Goal: Task Accomplishment & Management: Use online tool/utility

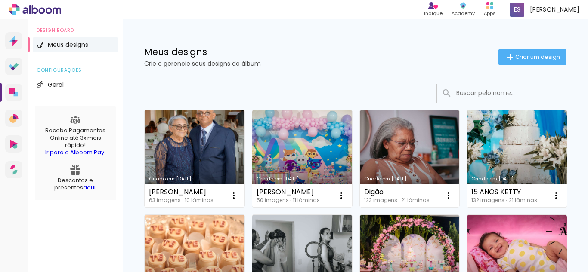
click at [353, 58] on div "Meus designs Crie e gerencie seus designs de álbum" at bounding box center [321, 56] width 354 height 19
click at [533, 59] on span "Criar um design" at bounding box center [537, 57] width 45 height 6
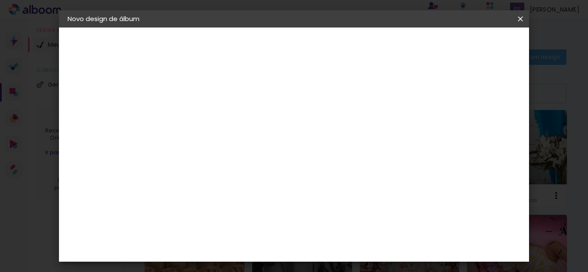
click at [208, 115] on input at bounding box center [208, 115] width 0 height 13
type input "Eurides"
type paper-input "Eurides"
click at [0, 0] on slot "Avançar" at bounding box center [0, 0] width 0 height 0
click at [267, 132] on input "[GEOGRAPHIC_DATA]" at bounding box center [227, 137] width 80 height 11
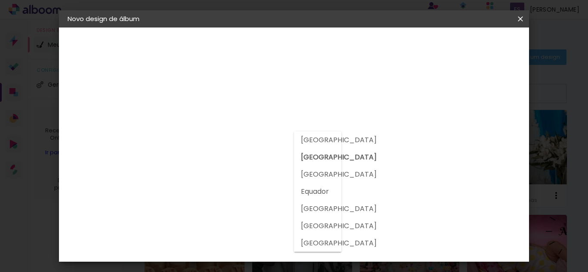
click at [320, 132] on div at bounding box center [318, 192] width 48 height 121
click at [250, 170] on div at bounding box center [230, 169] width 87 height 1
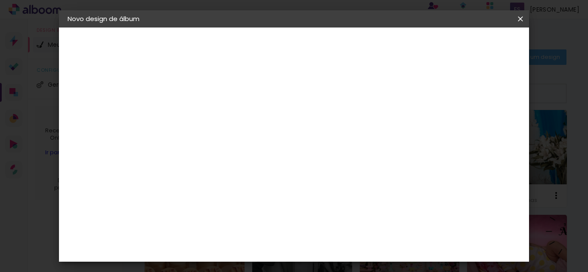
type input "lu"
type paper-input "lu"
click at [252, 193] on div "[PERSON_NAME]" at bounding box center [230, 194] width 57 height 7
click at [351, 136] on paper-item "Tamanho Livre" at bounding box center [312, 130] width 77 height 19
click at [289, 132] on iron-icon at bounding box center [283, 131] width 10 height 10
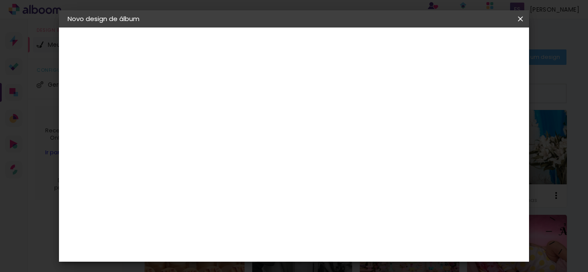
click at [260, 192] on div "[PERSON_NAME]" at bounding box center [230, 194] width 57 height 7
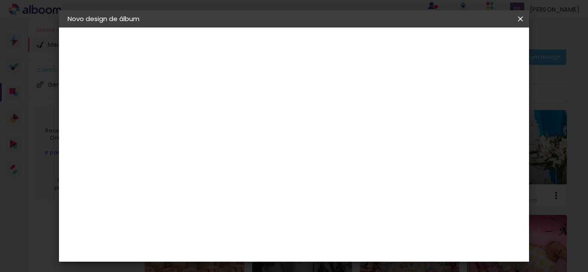
click at [260, 192] on div "[PERSON_NAME]" at bounding box center [230, 194] width 57 height 7
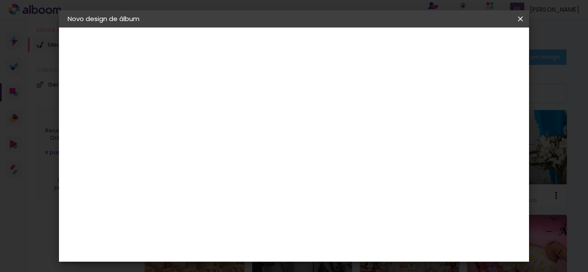
click at [351, 238] on album-spec-supplier-section at bounding box center [267, 171] width 167 height 177
click at [351, 203] on album-spec-supplier-section at bounding box center [267, 171] width 167 height 177
click at [264, 188] on paper-item "[PERSON_NAME]" at bounding box center [224, 194] width 80 height 19
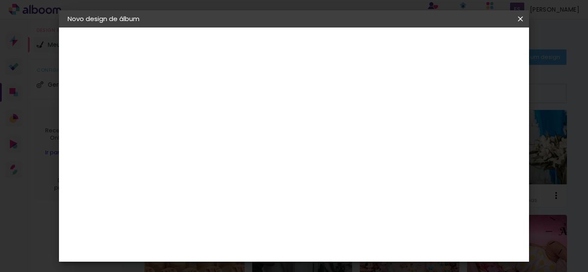
click at [231, 211] on div "Lumière Imagem" at bounding box center [216, 217] width 28 height 14
click at [264, 198] on paper-item "[PERSON_NAME]" at bounding box center [224, 194] width 80 height 19
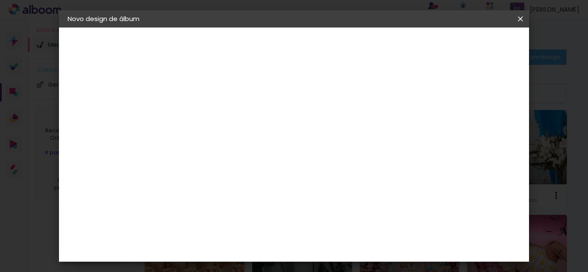
click at [0, 0] on slot "Avançar" at bounding box center [0, 0] width 0 height 0
click at [255, 139] on paper-input-container "Linha" at bounding box center [230, 150] width 50 height 22
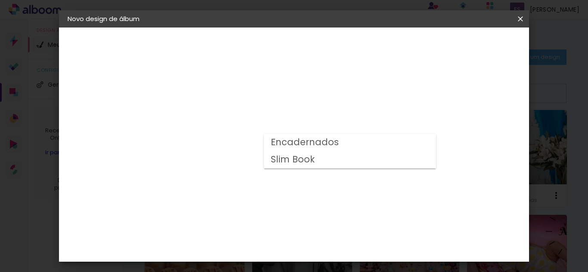
click at [375, 157] on paper-item "Slim Book" at bounding box center [350, 159] width 172 height 17
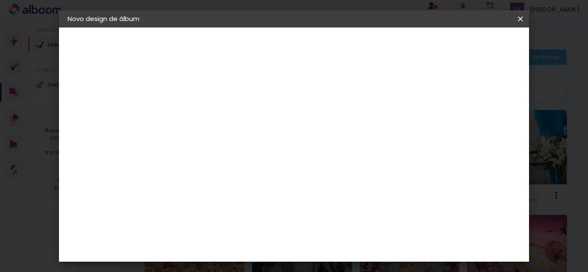
click at [314, 145] on input "Slim Book" at bounding box center [260, 141] width 105 height 13
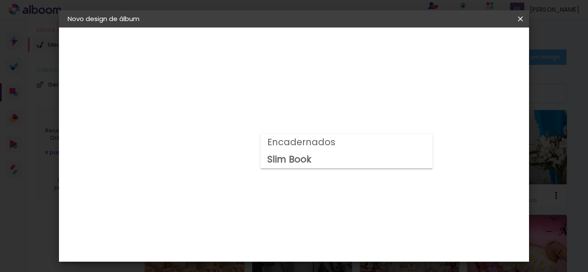
click at [368, 157] on paper-item "Slim Book" at bounding box center [346, 159] width 172 height 17
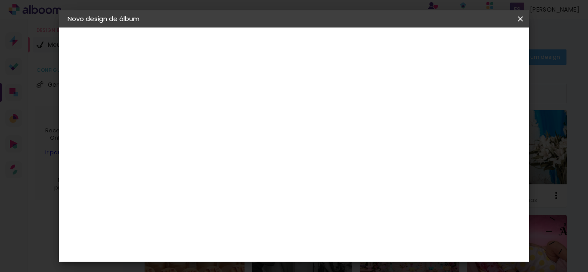
click at [314, 141] on input "Slim Book" at bounding box center [260, 141] width 105 height 13
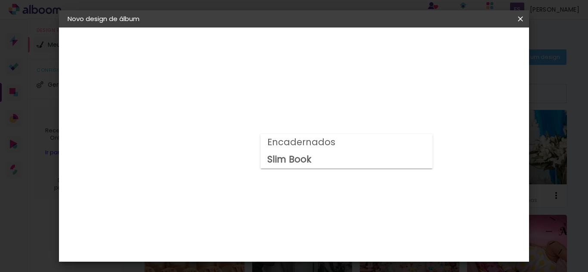
click at [373, 145] on paper-item "Encadernados" at bounding box center [346, 142] width 172 height 17
type input "Encadernados"
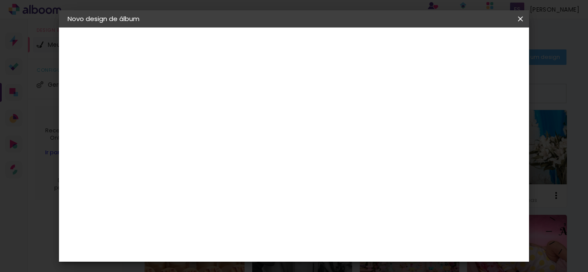
scroll to position [107, 0]
click at [266, 145] on span "25 x 60" at bounding box center [246, 154] width 40 height 18
click at [0, 0] on slot "Avançar" at bounding box center [0, 0] width 0 height 0
click at [380, 49] on span "Iniciar design" at bounding box center [368, 49] width 26 height 12
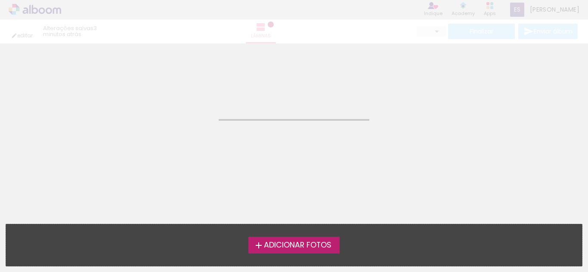
click at [272, 244] on span "Adicionar Fotos" at bounding box center [298, 246] width 68 height 8
click at [0, 0] on input "file" at bounding box center [0, 0] width 0 height 0
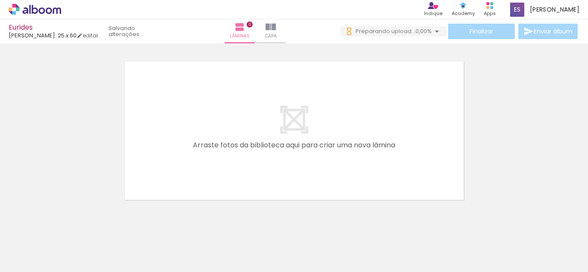
click at [18, 263] on iron-icon at bounding box center [12, 261] width 10 height 10
click at [0, 0] on input "file" at bounding box center [0, 0] width 0 height 0
click at [319, 54] on div at bounding box center [294, 119] width 588 height 169
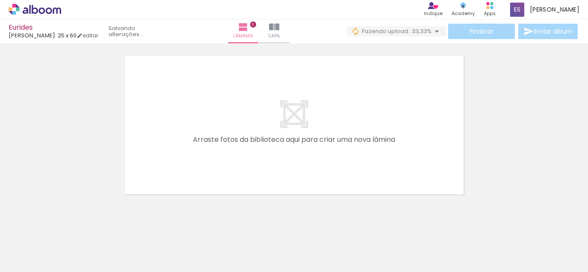
scroll to position [11, 0]
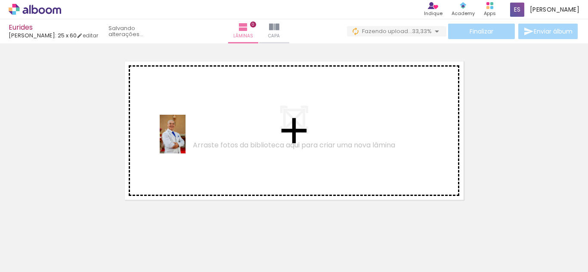
drag, startPoint x: 96, startPoint y: 240, endPoint x: 187, endPoint y: 141, distance: 134.6
click at [187, 141] on quentale-workspace at bounding box center [294, 136] width 588 height 272
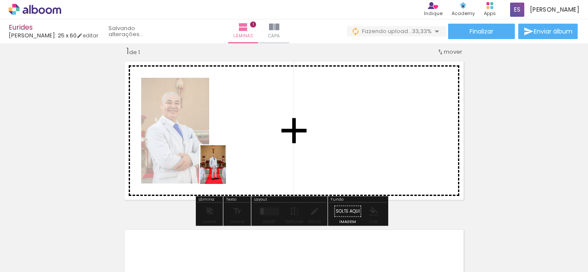
drag, startPoint x: 142, startPoint y: 253, endPoint x: 233, endPoint y: 166, distance: 125.4
click at [233, 166] on quentale-workspace at bounding box center [294, 136] width 588 height 272
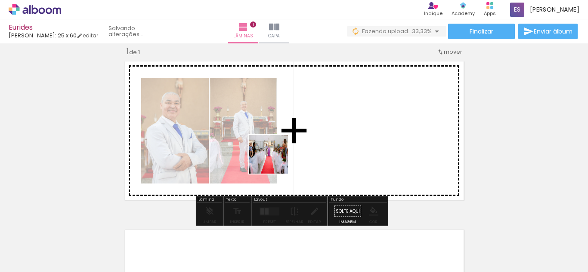
drag, startPoint x: 194, startPoint y: 242, endPoint x: 316, endPoint y: 126, distance: 169.0
click at [316, 126] on quentale-workspace at bounding box center [294, 136] width 588 height 272
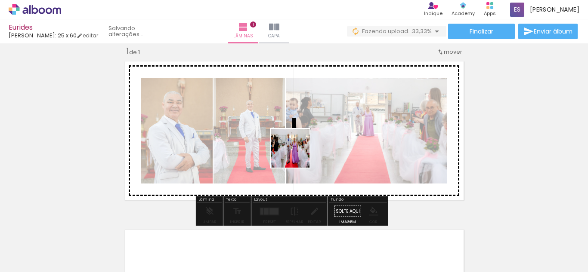
drag, startPoint x: 234, startPoint y: 237, endPoint x: 303, endPoint y: 151, distance: 109.9
click at [303, 151] on quentale-workspace at bounding box center [294, 136] width 588 height 272
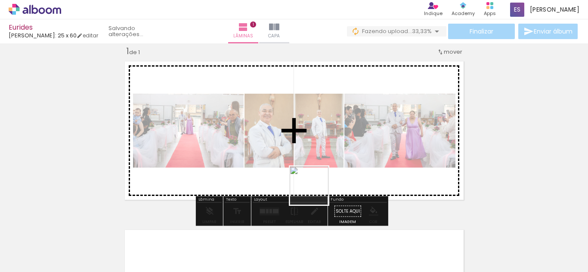
drag, startPoint x: 280, startPoint y: 249, endPoint x: 328, endPoint y: 177, distance: 86.9
click at [328, 177] on quentale-workspace at bounding box center [294, 136] width 588 height 272
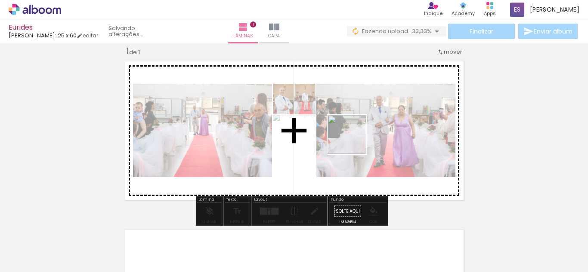
drag, startPoint x: 323, startPoint y: 243, endPoint x: 358, endPoint y: 133, distance: 114.6
click at [358, 133] on quentale-workspace at bounding box center [294, 136] width 588 height 272
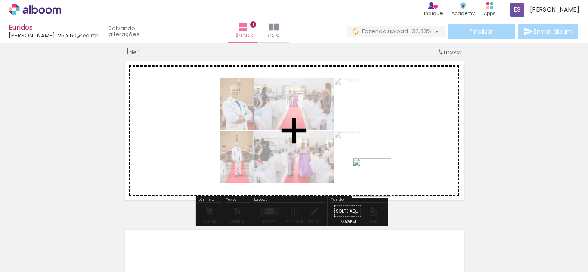
drag, startPoint x: 370, startPoint y: 240, endPoint x: 386, endPoint y: 154, distance: 86.7
click at [386, 154] on quentale-workspace at bounding box center [294, 136] width 588 height 272
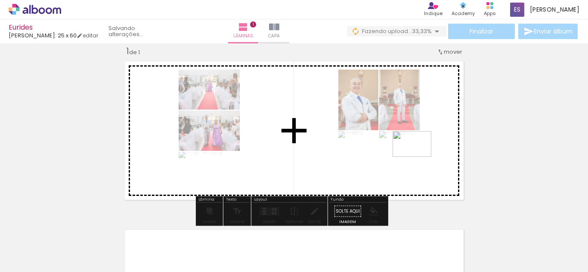
drag, startPoint x: 423, startPoint y: 242, endPoint x: 419, endPoint y: 157, distance: 85.3
click at [419, 157] on quentale-workspace at bounding box center [294, 136] width 588 height 272
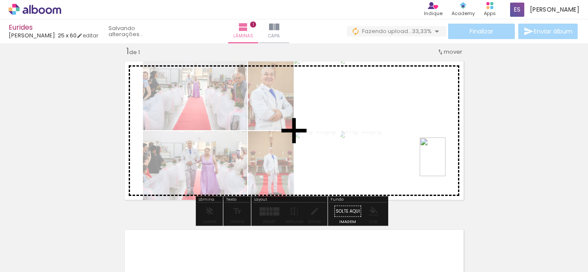
drag, startPoint x: 470, startPoint y: 235, endPoint x: 445, endPoint y: 162, distance: 77.7
click at [445, 162] on quentale-workspace at bounding box center [294, 136] width 588 height 272
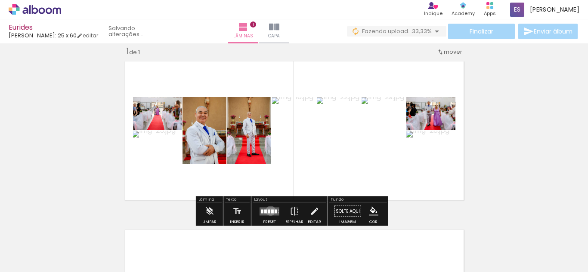
click at [269, 211] on quentale-layouter at bounding box center [270, 211] width 20 height 8
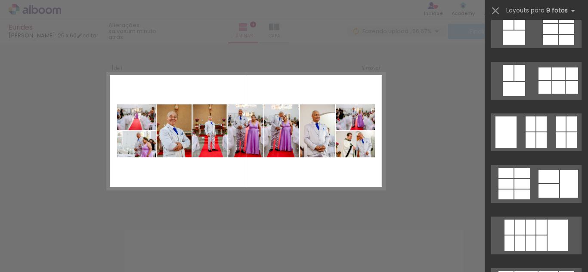
scroll to position [198, 0]
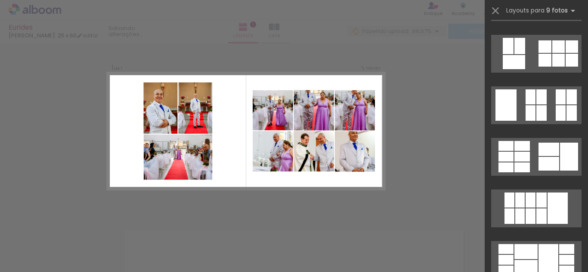
click at [488, 79] on div at bounding box center [536, 54] width 103 height 52
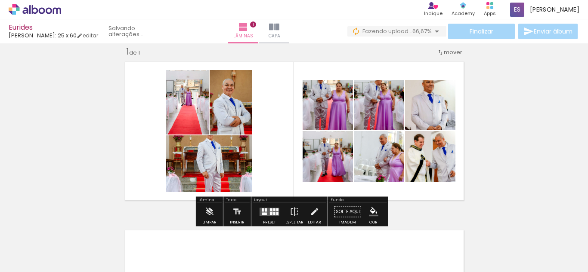
click at [270, 213] on div at bounding box center [271, 213] width 3 height 3
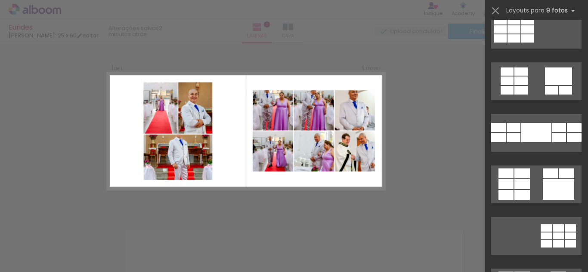
scroll to position [1466, 0]
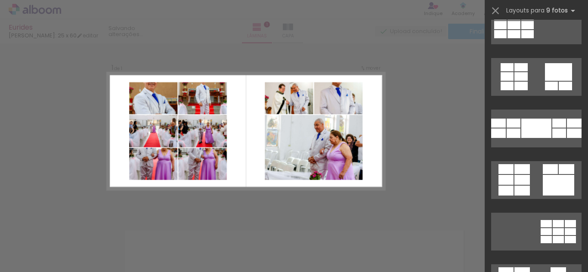
click at [426, 174] on div "Confirmar Cancelar" at bounding box center [294, 212] width 588 height 358
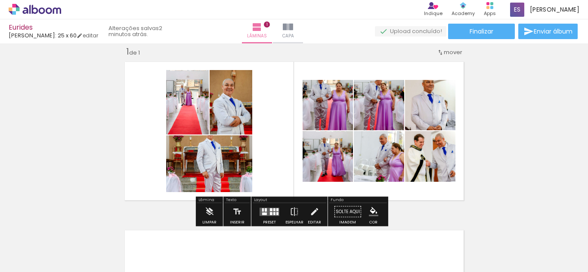
click at [81, 153] on div "Inserir lâmina 1 de 1" at bounding box center [294, 205] width 588 height 338
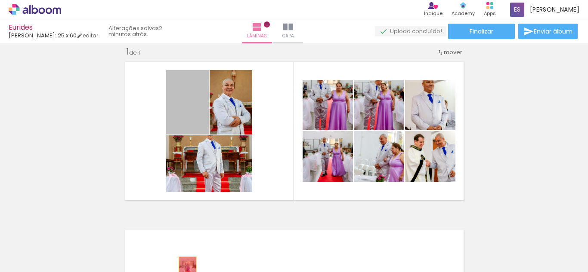
drag, startPoint x: 190, startPoint y: 123, endPoint x: 183, endPoint y: 285, distance: 162.4
click at [183, 272] on html "link( href="../../bower_components/polymer/polymer.html" rel="import" ) picture…" at bounding box center [294, 136] width 588 height 272
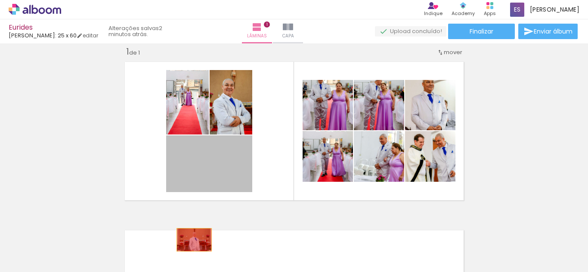
drag, startPoint x: 200, startPoint y: 174, endPoint x: 191, endPoint y: 241, distance: 67.4
click at [191, 241] on quentale-workspace at bounding box center [294, 136] width 588 height 272
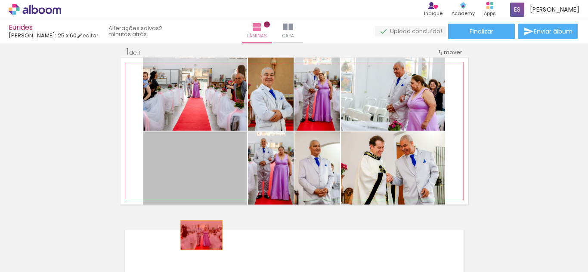
drag, startPoint x: 203, startPoint y: 150, endPoint x: 198, endPoint y: 235, distance: 85.8
click at [198, 235] on quentale-workspace at bounding box center [294, 136] width 588 height 272
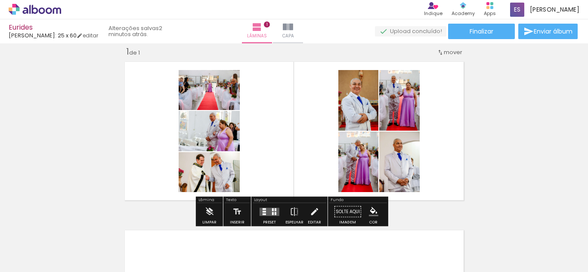
click at [202, 139] on div "Largura Cor" at bounding box center [205, 133] width 15 height 13
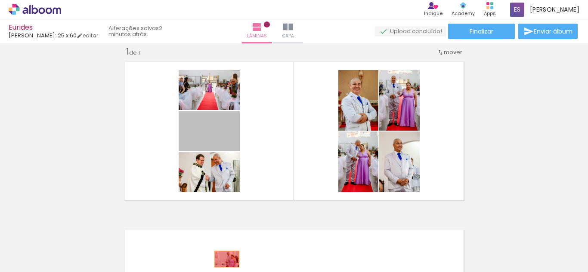
drag, startPoint x: 218, startPoint y: 139, endPoint x: 225, endPoint y: 267, distance: 127.6
click at [225, 267] on quentale-workspace at bounding box center [294, 136] width 588 height 272
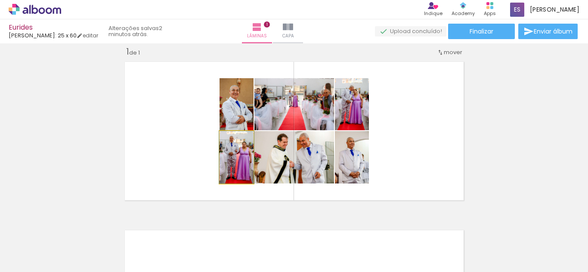
drag, startPoint x: 232, startPoint y: 172, endPoint x: 236, endPoint y: 220, distance: 48.0
click at [235, 211] on div "Inserir lâmina 1 de 1" at bounding box center [294, 205] width 588 height 338
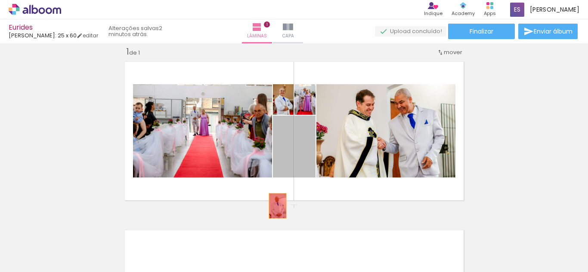
drag, startPoint x: 286, startPoint y: 163, endPoint x: 275, endPoint y: 247, distance: 84.7
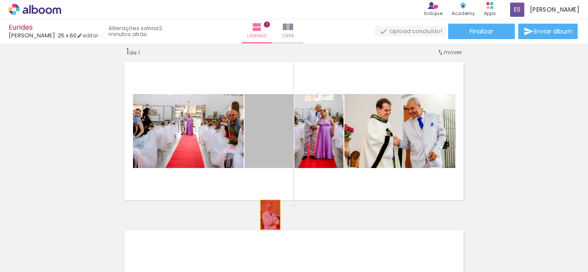
drag, startPoint x: 262, startPoint y: 158, endPoint x: 278, endPoint y: 255, distance: 98.1
click at [278, 255] on quentale-workspace at bounding box center [294, 136] width 588 height 272
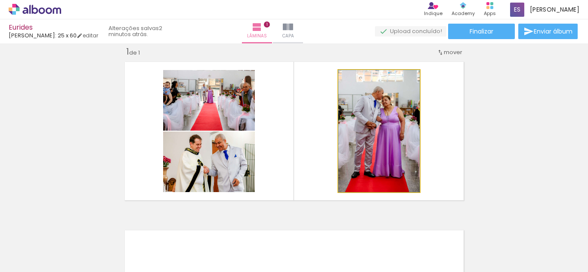
drag, startPoint x: 346, startPoint y: 163, endPoint x: 315, endPoint y: 226, distance: 69.5
click at [315, 226] on quentale-workspace at bounding box center [294, 136] width 588 height 272
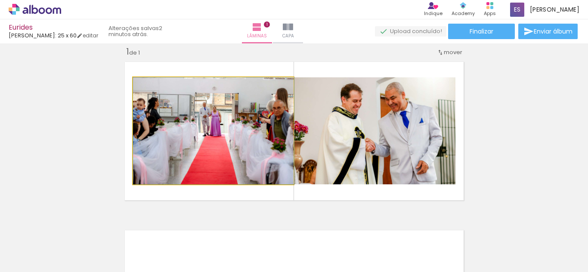
drag, startPoint x: 241, startPoint y: 159, endPoint x: 287, endPoint y: 253, distance: 104.5
click at [287, 253] on quentale-workspace at bounding box center [294, 136] width 588 height 272
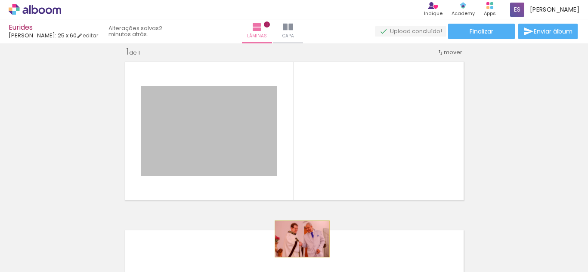
drag, startPoint x: 220, startPoint y: 144, endPoint x: 300, endPoint y: 241, distance: 125.6
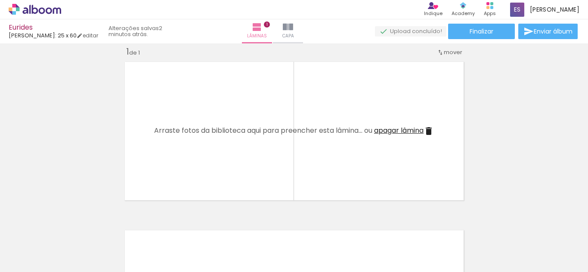
drag, startPoint x: 100, startPoint y: 252, endPoint x: 146, endPoint y: 168, distance: 95.7
click at [146, 168] on quentale-workspace at bounding box center [294, 136] width 588 height 272
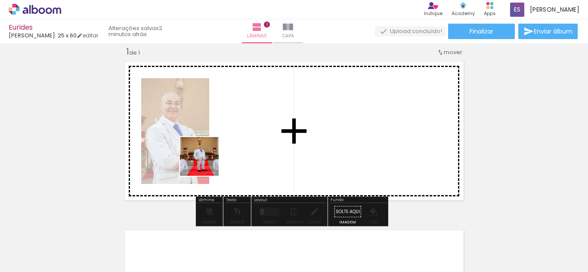
drag, startPoint x: 135, startPoint y: 244, endPoint x: 224, endPoint y: 149, distance: 129.7
click at [224, 149] on quentale-workspace at bounding box center [294, 136] width 588 height 272
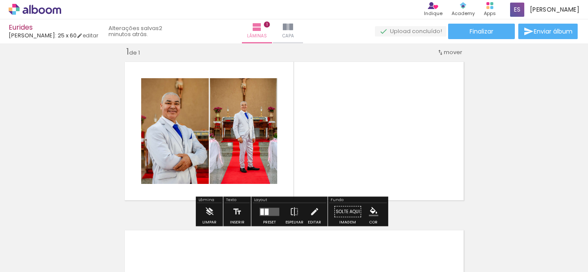
click at [358, 167] on quentale-layouter at bounding box center [294, 131] width 347 height 147
click at [42, 258] on span "Adicionar Fotos" at bounding box center [31, 260] width 26 height 9
click at [0, 0] on input "file" at bounding box center [0, 0] width 0 height 0
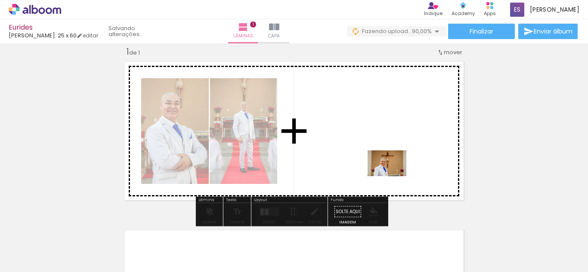
drag, startPoint x: 522, startPoint y: 246, endPoint x: 393, endPoint y: 176, distance: 146.4
click at [393, 176] on quentale-workspace at bounding box center [294, 136] width 588 height 272
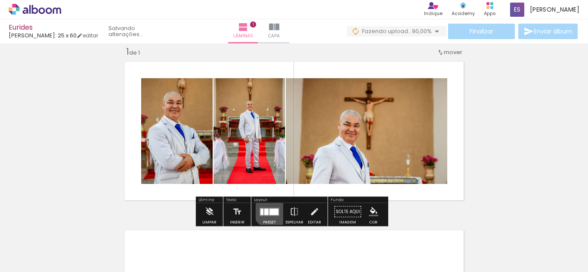
click at [271, 209] on div at bounding box center [273, 212] width 9 height 6
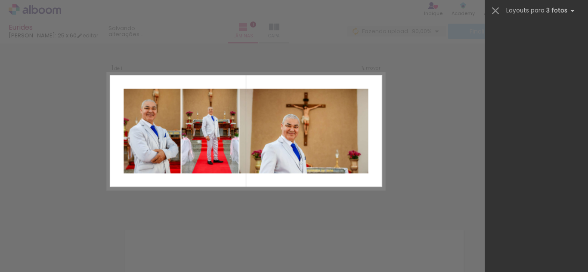
scroll to position [0, 0]
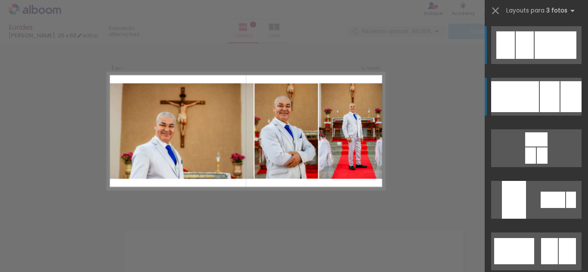
click at [530, 92] on div at bounding box center [515, 96] width 48 height 31
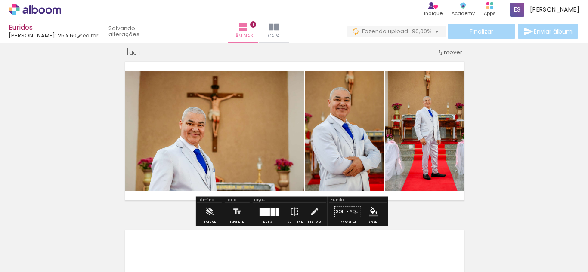
click at [530, 92] on div "Inserir lâmina 1 de 1" at bounding box center [294, 205] width 588 height 338
click at [484, 170] on div "Inserir lâmina 1 de 1" at bounding box center [294, 205] width 588 height 338
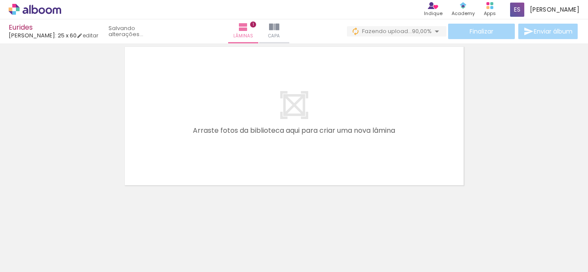
scroll to position [196, 0]
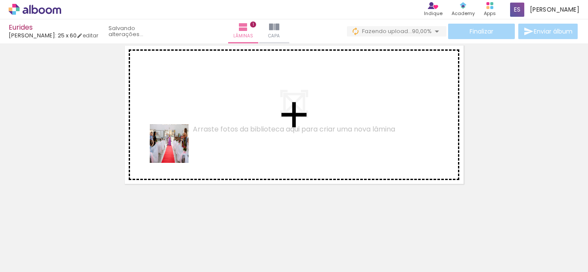
drag, startPoint x: 177, startPoint y: 247, endPoint x: 182, endPoint y: 128, distance: 118.9
click at [182, 128] on quentale-workspace at bounding box center [294, 136] width 588 height 272
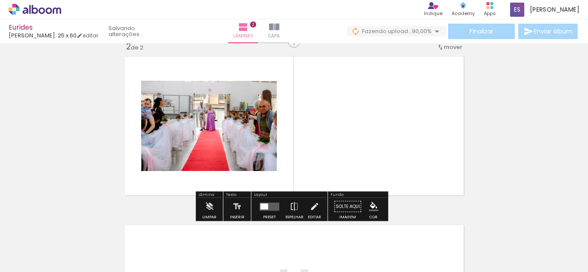
scroll to position [180, 0]
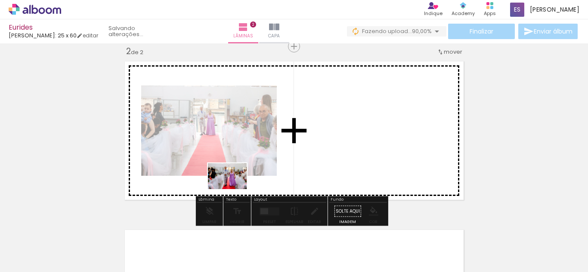
drag, startPoint x: 232, startPoint y: 243, endPoint x: 235, endPoint y: 187, distance: 56.0
click at [235, 187] on quentale-workspace at bounding box center [294, 136] width 588 height 272
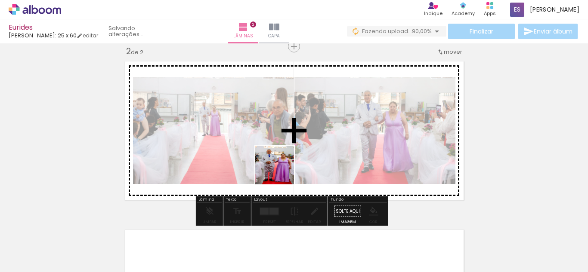
drag, startPoint x: 275, startPoint y: 239, endPoint x: 292, endPoint y: 149, distance: 91.5
click at [292, 149] on quentale-workspace at bounding box center [294, 136] width 588 height 272
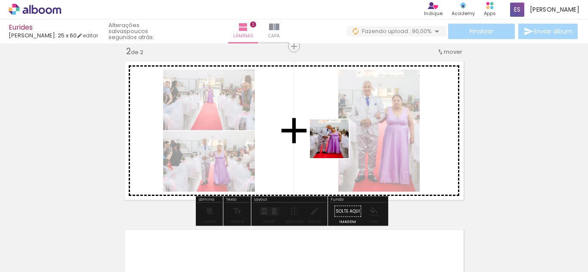
drag, startPoint x: 332, startPoint y: 241, endPoint x: 339, endPoint y: 137, distance: 103.5
click at [339, 137] on quentale-workspace at bounding box center [294, 136] width 588 height 272
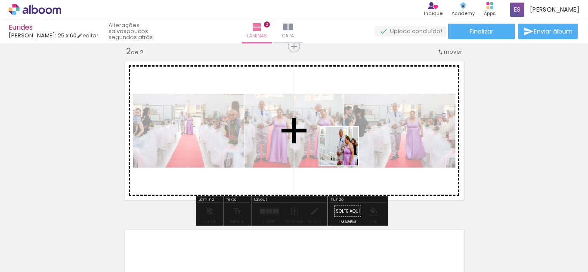
drag, startPoint x: 375, startPoint y: 247, endPoint x: 346, endPoint y: 151, distance: 99.8
click at [346, 151] on quentale-workspace at bounding box center [294, 136] width 588 height 272
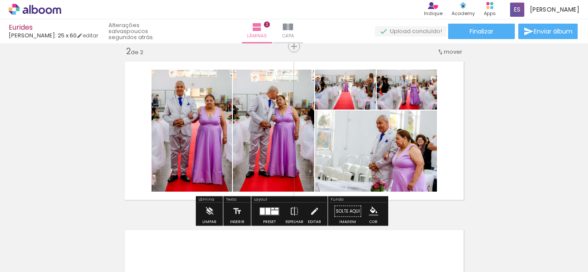
click at [501, 156] on div "Inserir lâmina 1 de 2 Inserir lâmina 2 de 2" at bounding box center [294, 120] width 588 height 507
click at [266, 215] on quentale-layouter at bounding box center [270, 211] width 20 height 8
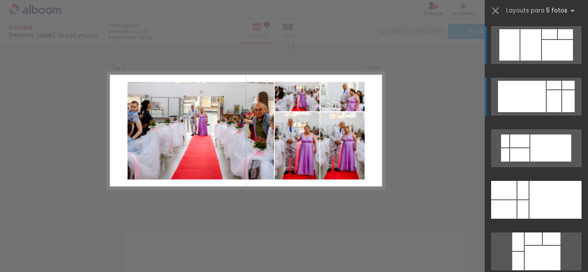
click at [538, 100] on div at bounding box center [522, 96] width 48 height 31
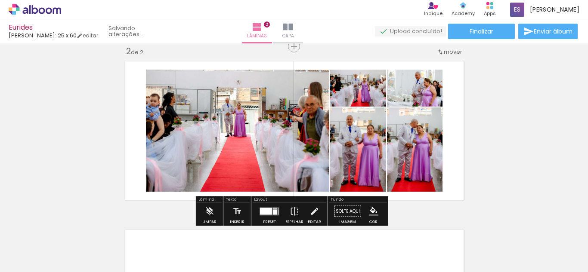
click at [538, 100] on quentale-workspace at bounding box center [294, 136] width 588 height 272
click at [538, 100] on div "Inserir lâmina 1 de 2 Inserir lâmina 2 de 2" at bounding box center [294, 120] width 588 height 507
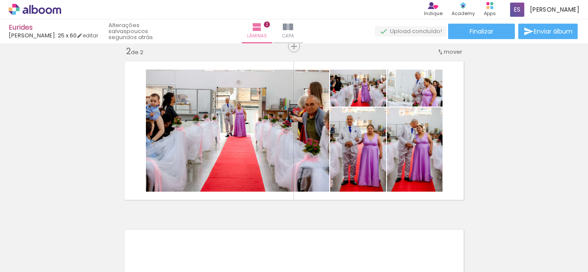
click at [538, 100] on div "Inserir lâmina 1 de 2 Inserir lâmina 2 de 2" at bounding box center [294, 120] width 588 height 507
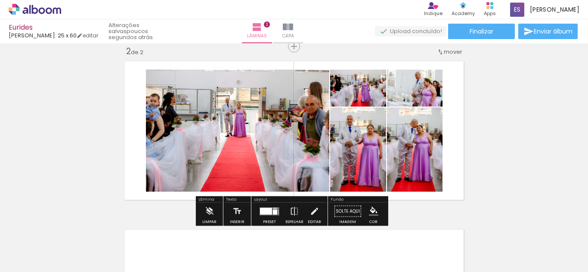
click at [265, 210] on div at bounding box center [266, 211] width 12 height 7
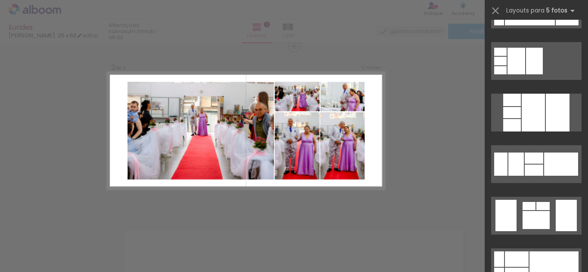
scroll to position [713, 0]
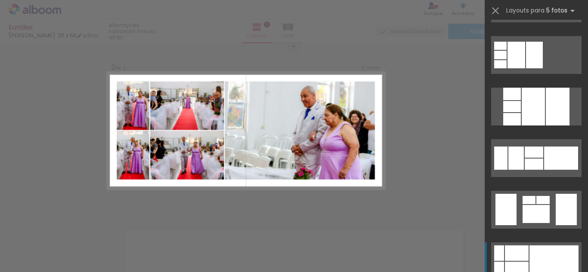
click at [555, 247] on div at bounding box center [553, 262] width 49 height 32
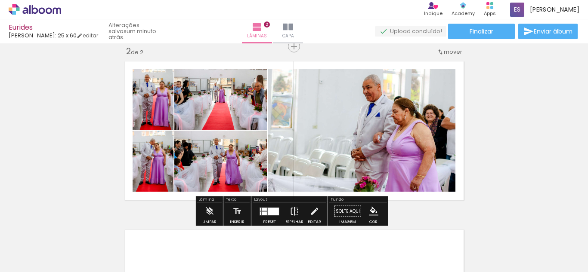
click at [294, 210] on iron-icon at bounding box center [294, 211] width 9 height 17
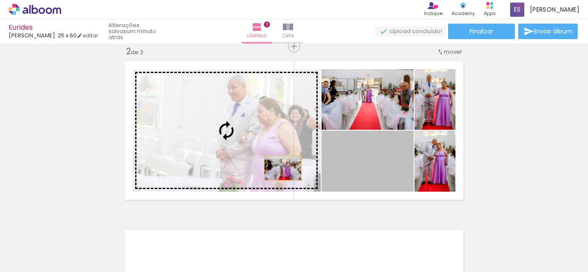
drag, startPoint x: 368, startPoint y: 169, endPoint x: 278, endPoint y: 168, distance: 90.4
click at [0, 0] on slot at bounding box center [0, 0] width 0 height 0
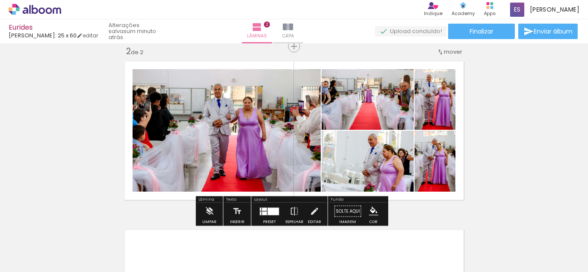
click at [465, 144] on div "Inserir lâmina 1 de 2 Inserir lâmina 2 de 2" at bounding box center [294, 120] width 588 height 507
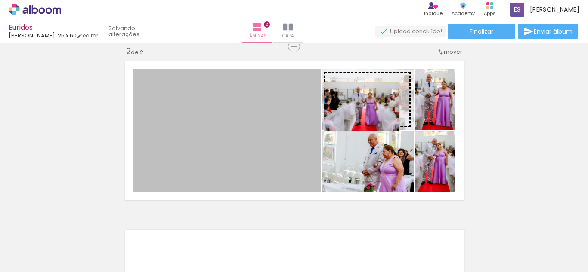
drag, startPoint x: 276, startPoint y: 142, endPoint x: 359, endPoint y: 105, distance: 91.3
click at [0, 0] on slot at bounding box center [0, 0] width 0 height 0
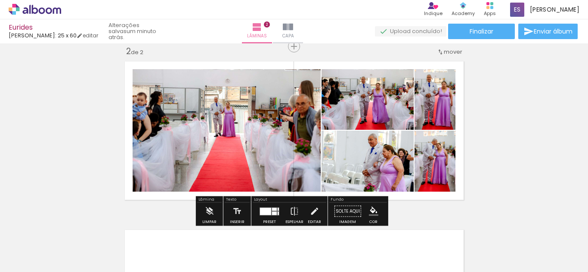
click at [496, 108] on div "Inserir lâmina 1 de 2 Inserir lâmina 2 de 2" at bounding box center [294, 120] width 588 height 507
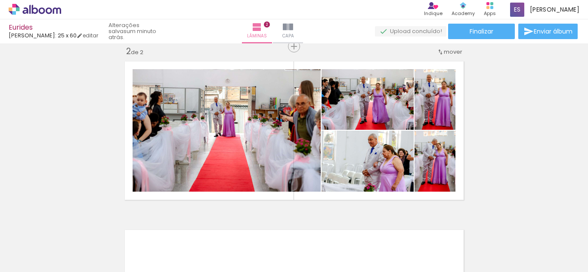
click at [496, 108] on div "Inserir lâmina 1 de 2 Inserir lâmina 2 de 2" at bounding box center [294, 120] width 588 height 507
